Goal: Navigation & Orientation: Find specific page/section

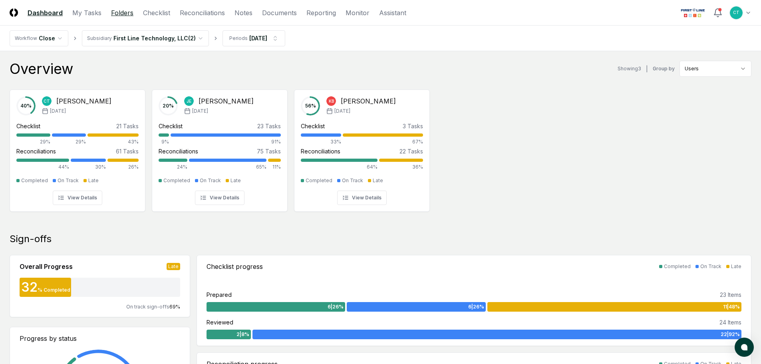
click at [123, 12] on link "Folders" at bounding box center [122, 13] width 22 height 10
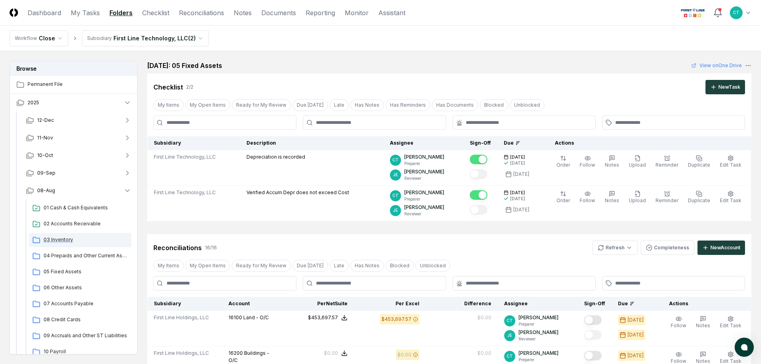
scroll to position [40, 0]
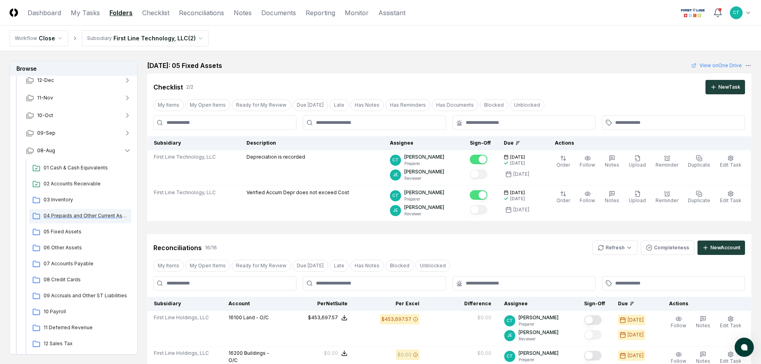
click at [87, 215] on span "04 Prepaids and Other Current Assets" at bounding box center [86, 215] width 85 height 7
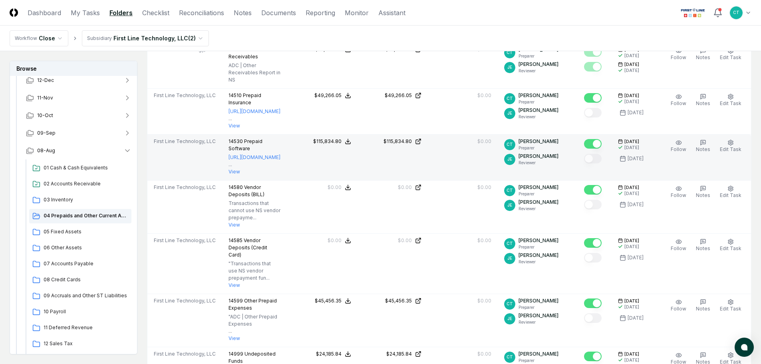
scroll to position [399, 0]
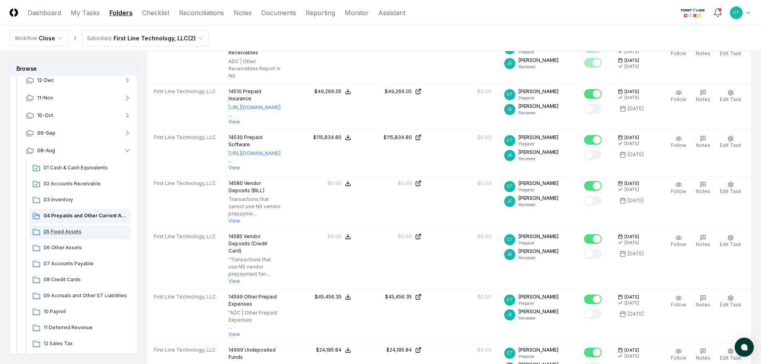
click at [67, 232] on span "05 Fixed Assets" at bounding box center [86, 231] width 85 height 7
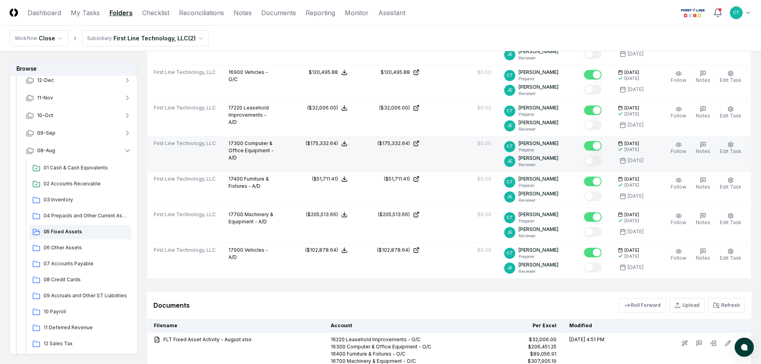
scroll to position [679, 0]
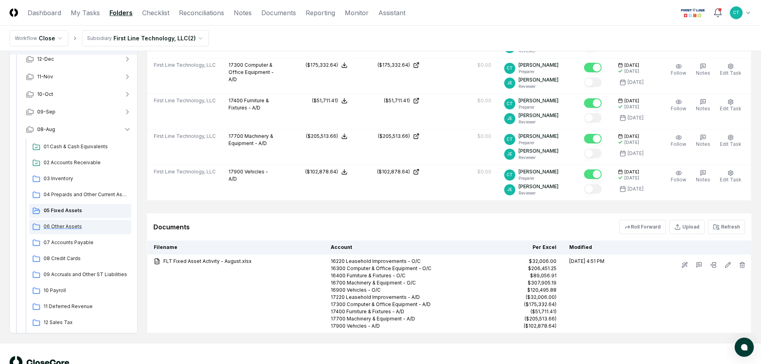
click at [67, 225] on span "06 Other Assets" at bounding box center [86, 226] width 85 height 7
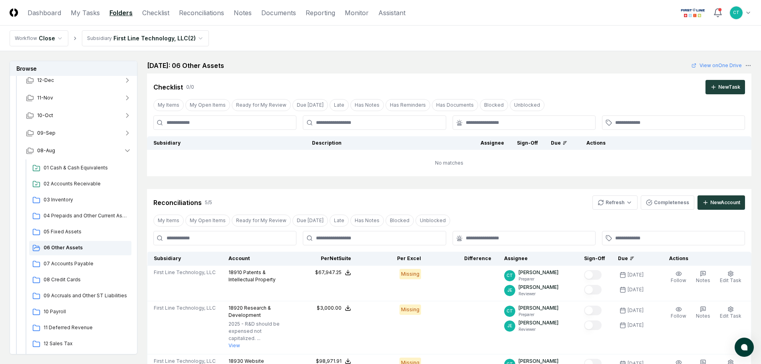
click at [464, 16] on header "CloseCore Dashboard My Tasks Folders Checklist Reconciliations Notes Documents …" at bounding box center [380, 13] width 761 height 26
click at [620, 205] on html "CloseCore Dashboard My Tasks Folders Checklist Reconciliations Notes Documents …" at bounding box center [380, 304] width 761 height 608
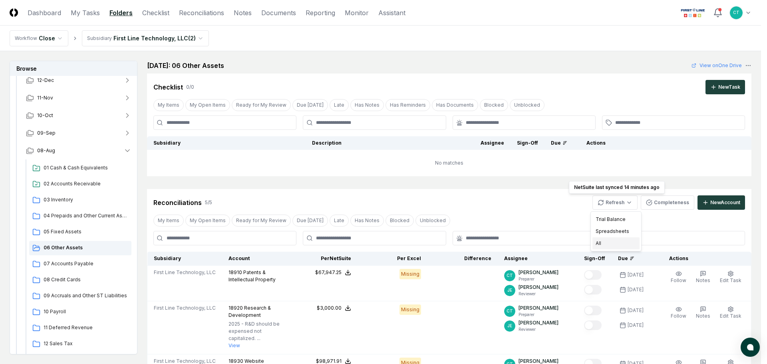
click at [604, 241] on div "All" at bounding box center [615, 243] width 47 height 12
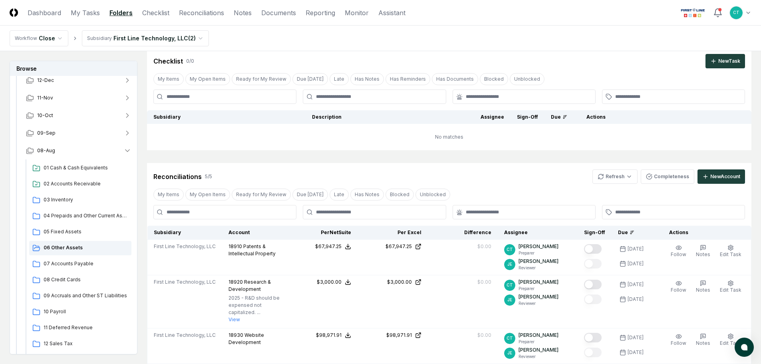
scroll to position [80, 0]
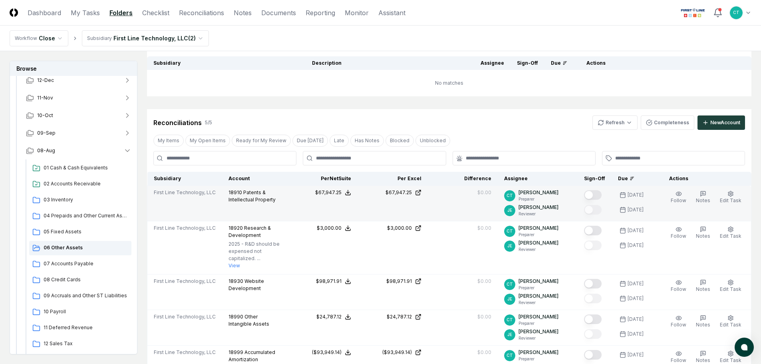
click at [601, 193] on button "Mark complete" at bounding box center [593, 195] width 18 height 10
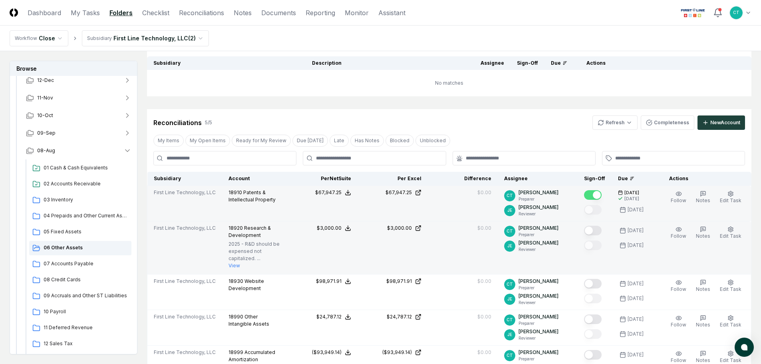
click at [599, 228] on button "Mark complete" at bounding box center [593, 231] width 18 height 10
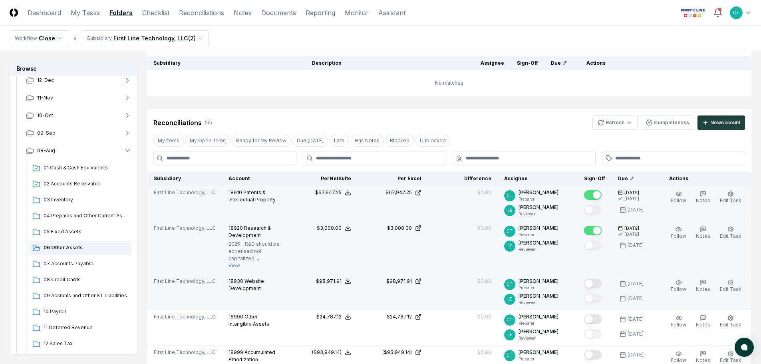
click at [601, 279] on button "Mark complete" at bounding box center [593, 284] width 18 height 10
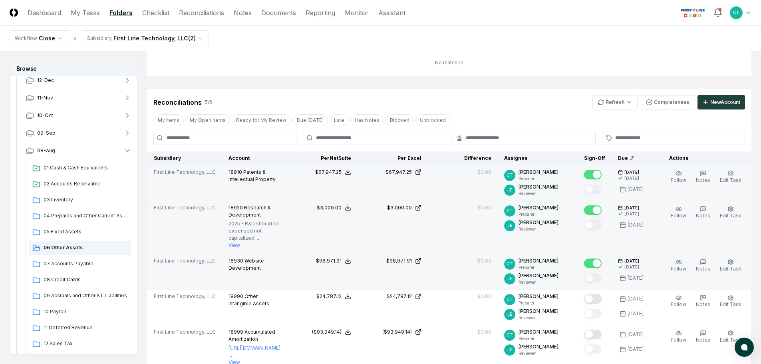
scroll to position [160, 0]
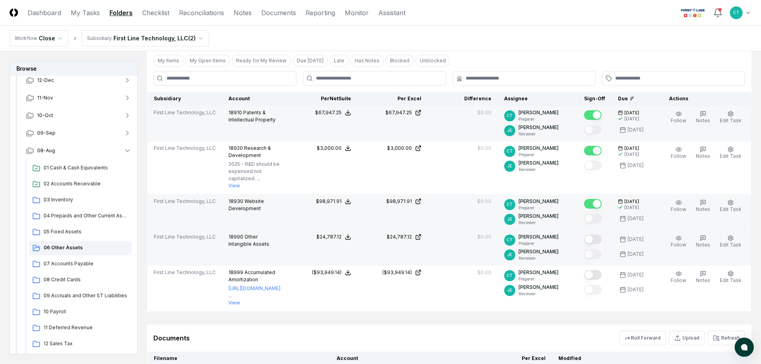
click at [601, 234] on button "Mark complete" at bounding box center [593, 239] width 18 height 10
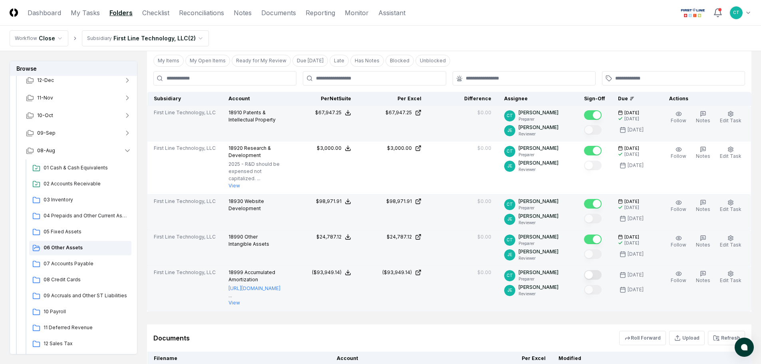
click at [599, 270] on button "Mark complete" at bounding box center [593, 275] width 18 height 10
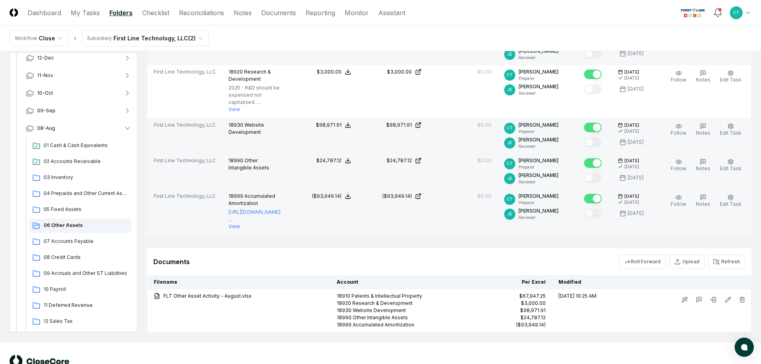
scroll to position [240, 0]
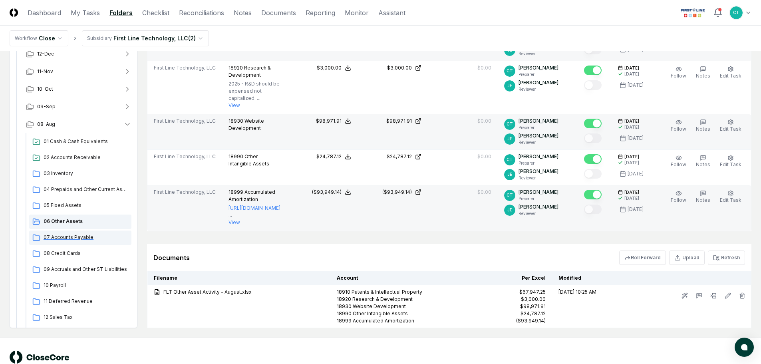
click at [75, 234] on span "07 Accounts Payable" at bounding box center [86, 237] width 85 height 7
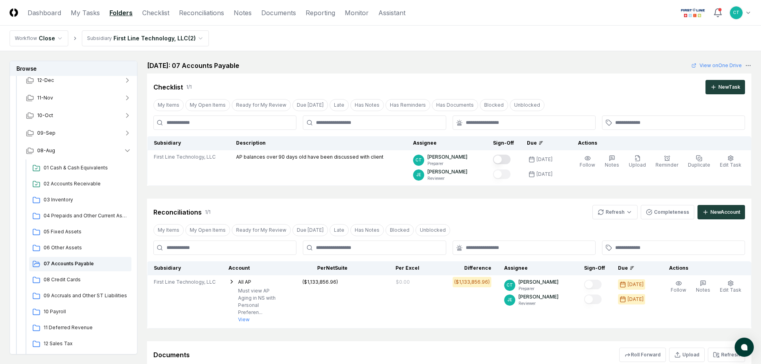
click at [437, 17] on header "CloseCore Dashboard My Tasks Folders Checklist Reconciliations Notes Documents …" at bounding box center [380, 13] width 761 height 26
click at [69, 276] on span "08 Credit Cards" at bounding box center [86, 279] width 85 height 7
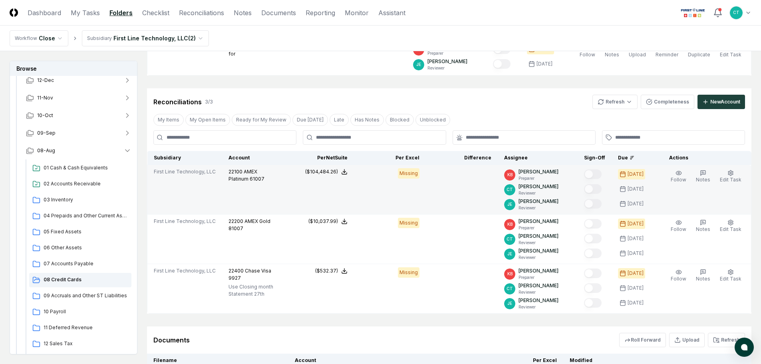
scroll to position [120, 0]
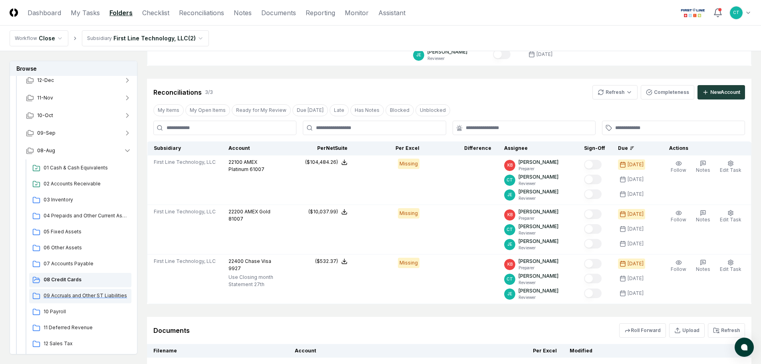
click at [82, 294] on span "09 Accruals and Other ST Liabilities" at bounding box center [86, 295] width 85 height 7
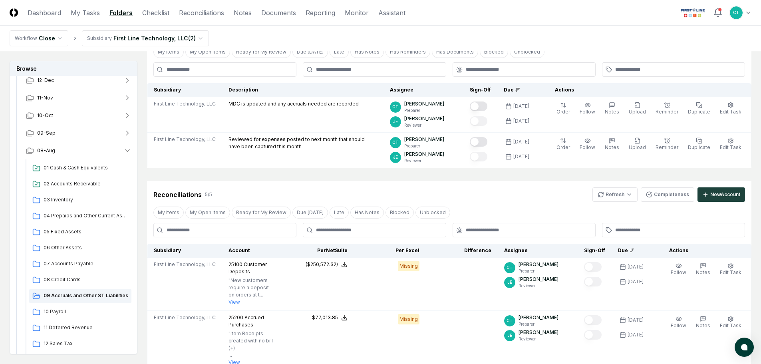
scroll to position [40, 0]
